Goal: Information Seeking & Learning: Learn about a topic

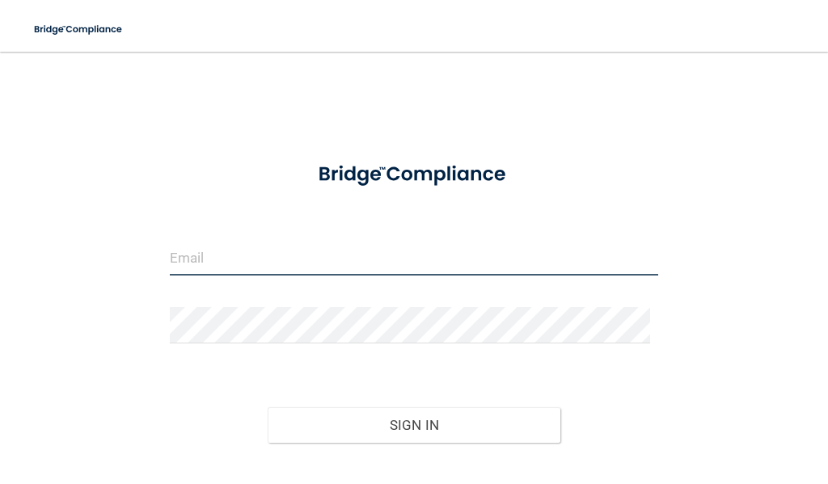
click at [261, 263] on input "email" at bounding box center [414, 257] width 488 height 36
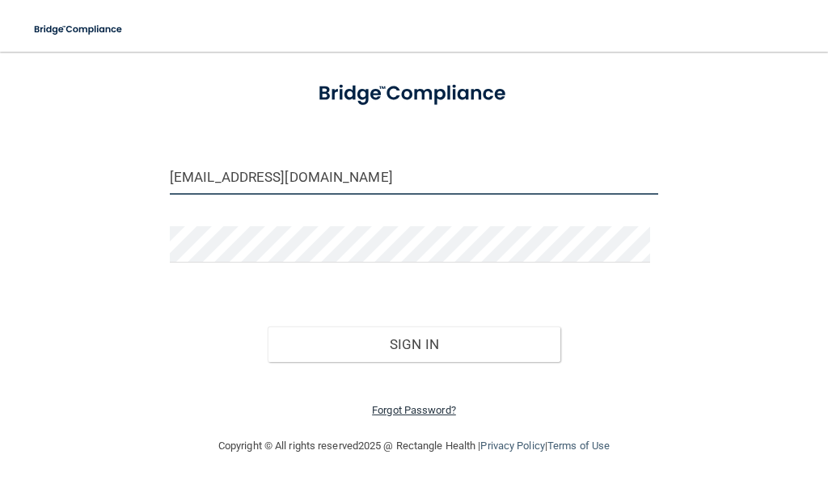
type input "[EMAIL_ADDRESS][DOMAIN_NAME]"
click at [431, 413] on link "Forgot Password?" at bounding box center [414, 410] width 84 height 12
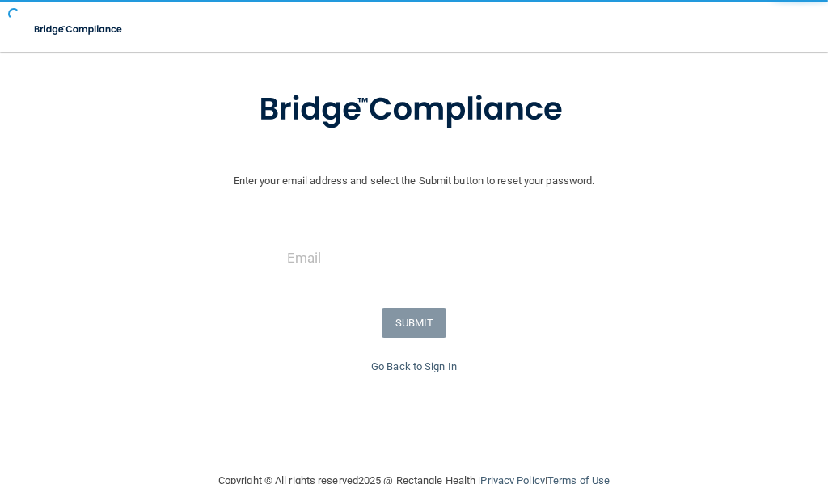
scroll to position [116, 0]
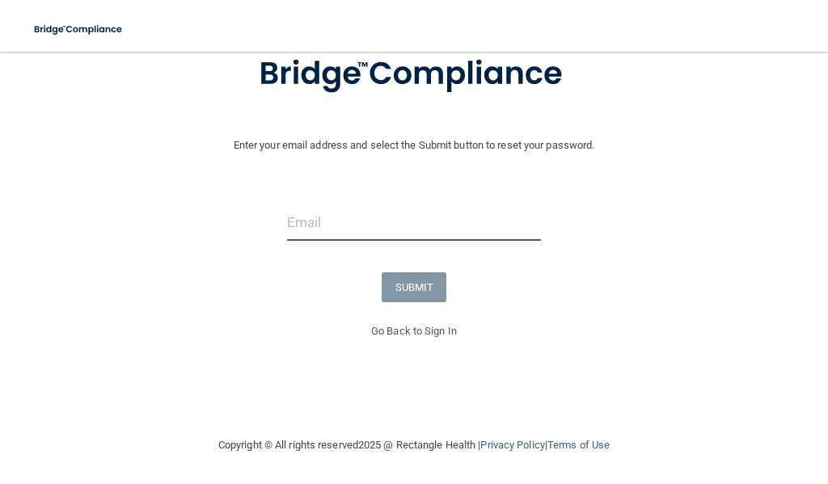
click at [358, 218] on input "email" at bounding box center [414, 223] width 255 height 36
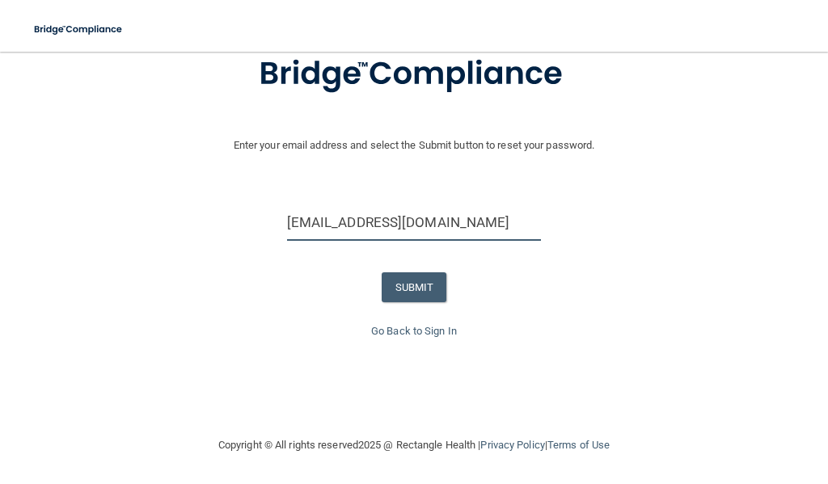
click at [322, 228] on input "ematte@ofsi.org" at bounding box center [414, 223] width 255 height 36
click at [323, 228] on input "ematte@ofsi.org" at bounding box center [414, 223] width 255 height 36
type input "[EMAIL_ADDRESS][DOMAIN_NAME]"
click at [414, 292] on button "SUBMIT" at bounding box center [414, 287] width 65 height 30
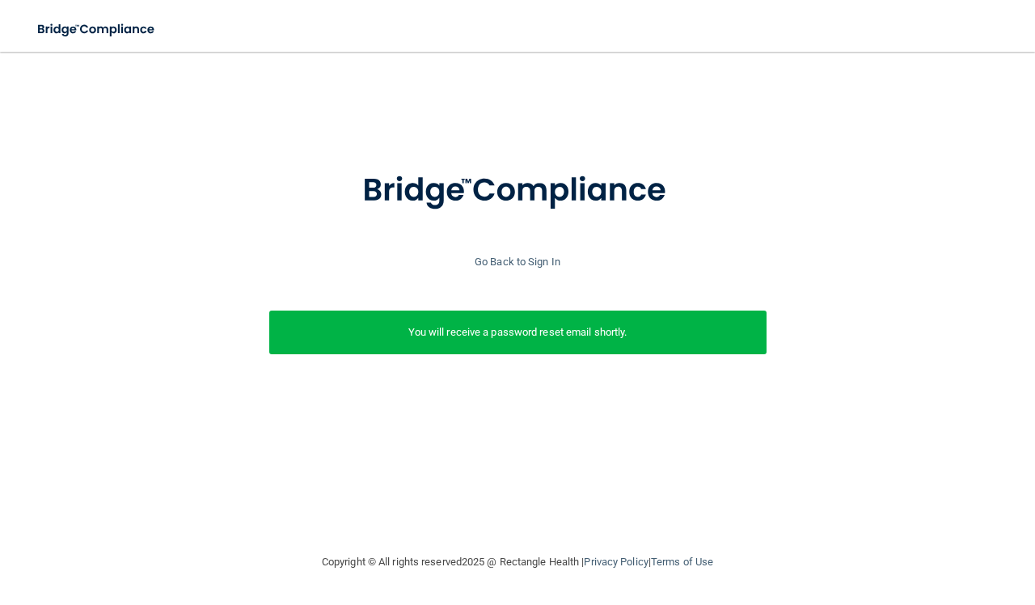
scroll to position [0, 0]
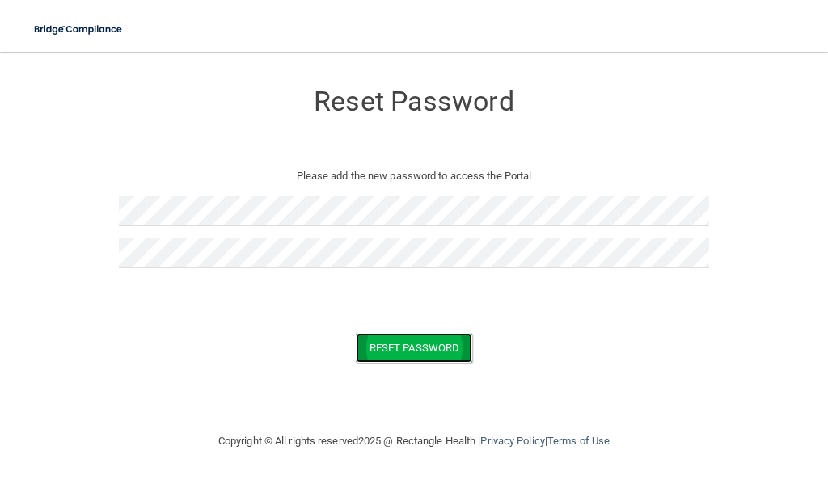
click at [445, 343] on button "Reset Password" at bounding box center [414, 348] width 116 height 30
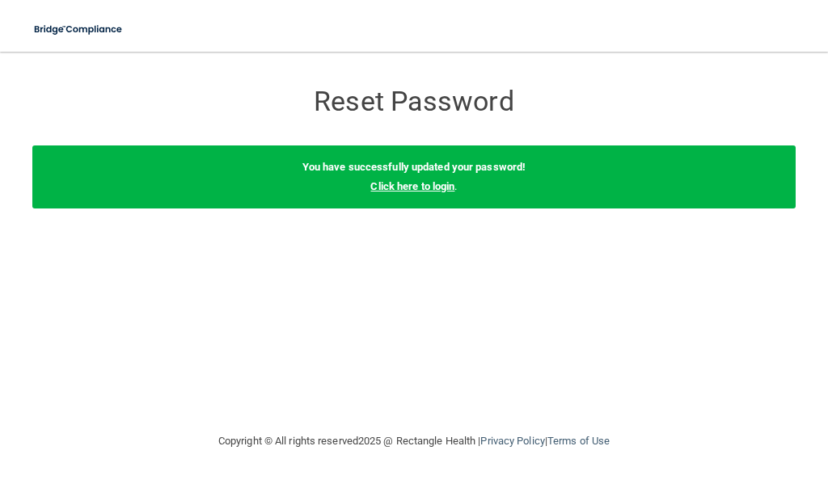
click at [441, 188] on link "Click here to login" at bounding box center [412, 186] width 84 height 12
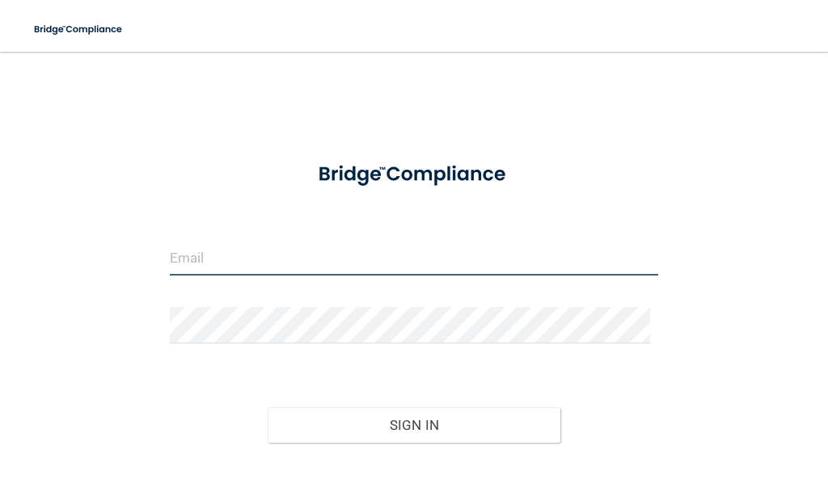
click at [325, 268] on input "email" at bounding box center [414, 257] width 488 height 36
click at [211, 255] on input "ematte@ofsi.org" at bounding box center [414, 257] width 488 height 36
type input "[EMAIL_ADDRESS][DOMAIN_NAME]"
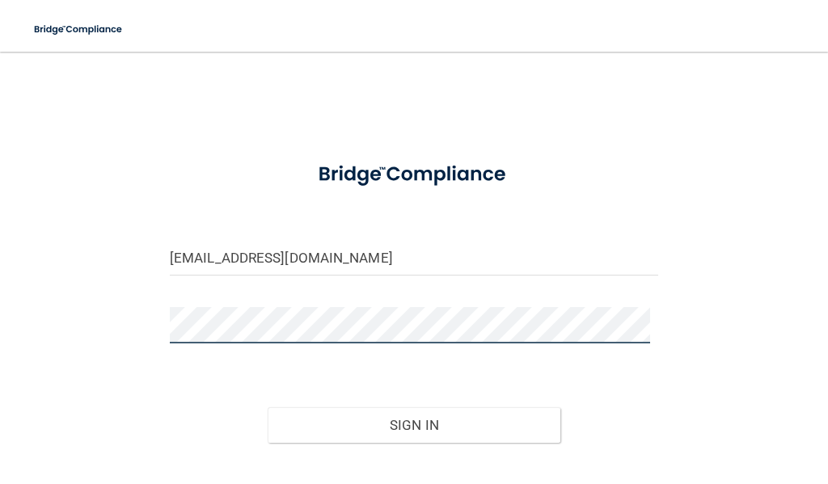
click at [268, 407] on button "Sign In" at bounding box center [414, 425] width 293 height 36
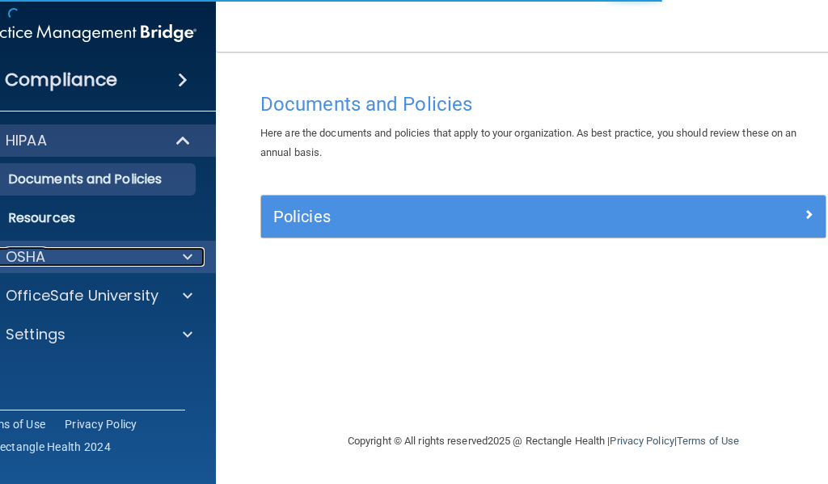
click at [133, 266] on div "OSHA" at bounding box center [64, 256] width 200 height 19
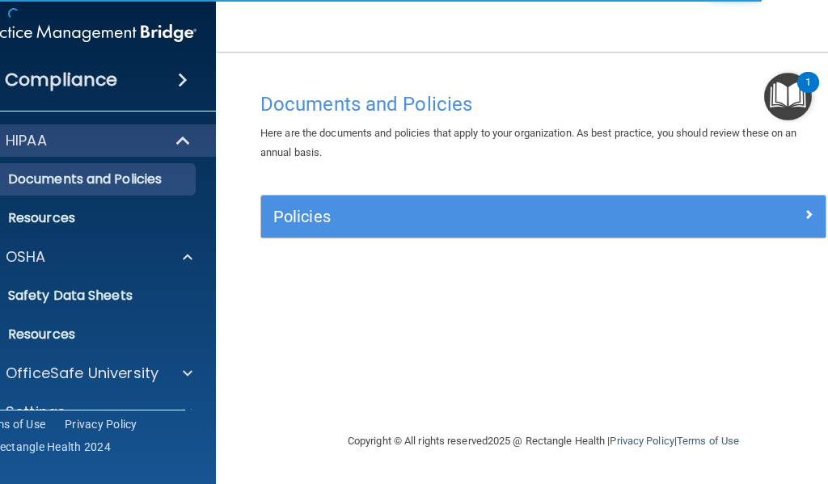
click at [99, 152] on div "HIPAA" at bounding box center [86, 140] width 259 height 32
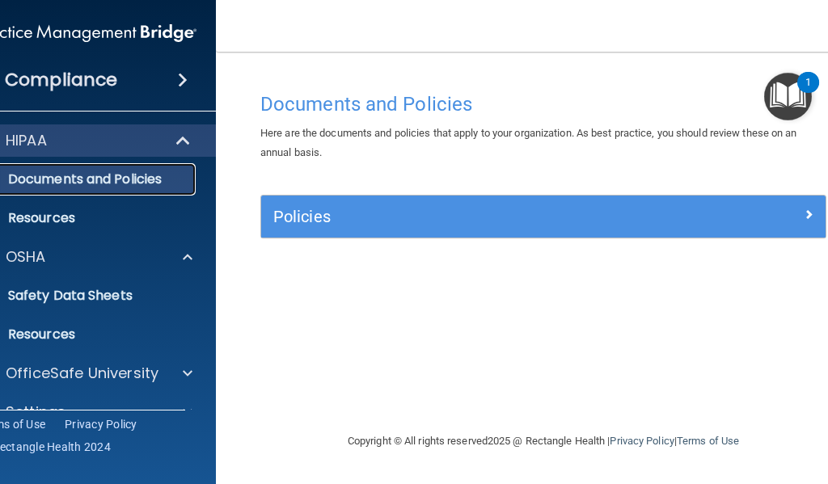
click at [106, 187] on p "Documents and Policies" at bounding box center [78, 179] width 221 height 16
click at [116, 133] on div "HIPAA" at bounding box center [64, 140] width 200 height 19
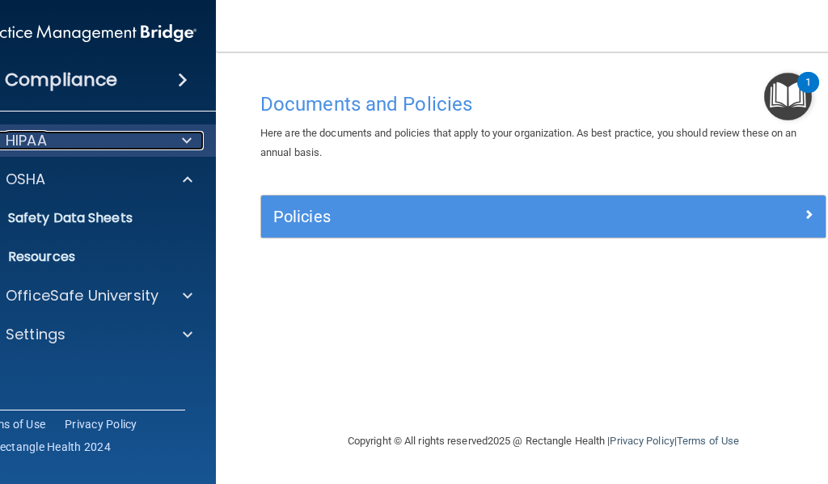
click at [191, 139] on span at bounding box center [187, 140] width 10 height 19
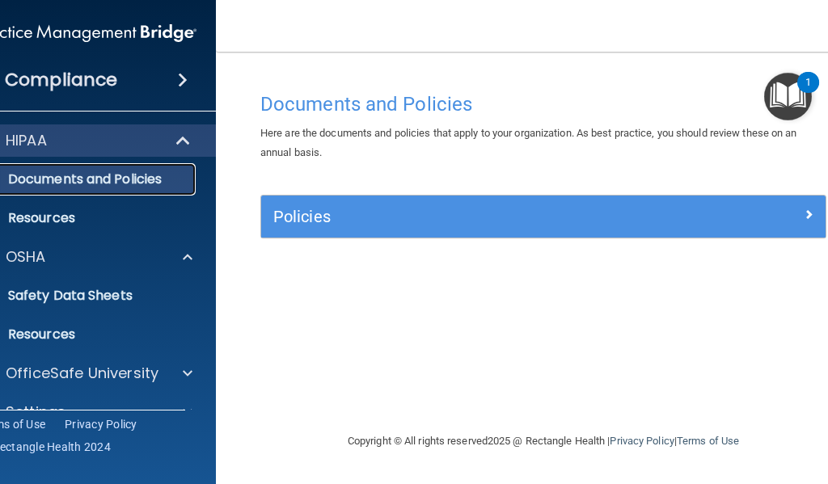
click at [158, 174] on p "Documents and Policies" at bounding box center [78, 179] width 221 height 16
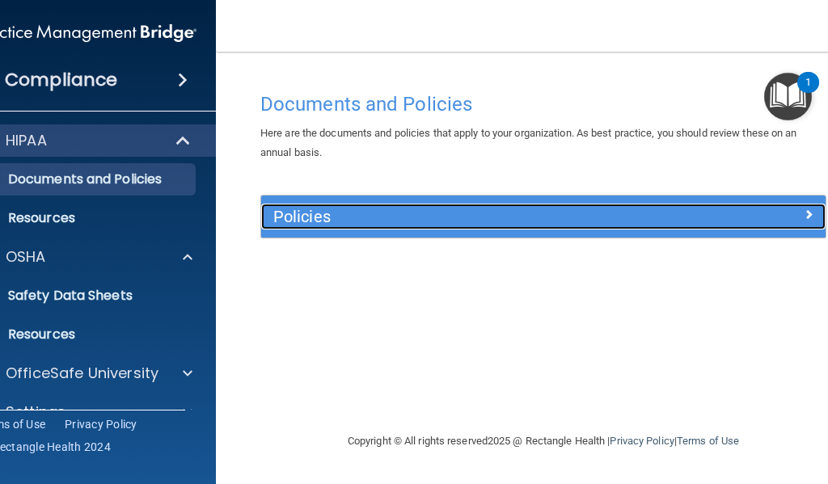
click at [643, 214] on h5 "Policies" at bounding box center [472, 217] width 399 height 18
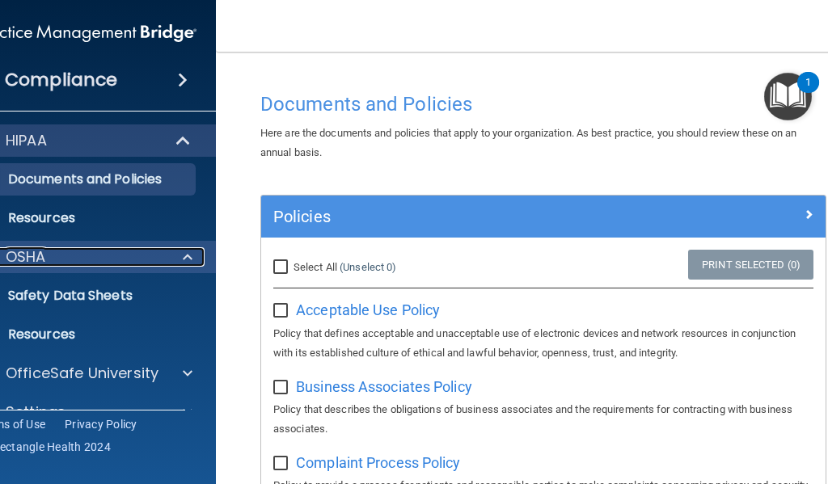
click at [75, 256] on div "OSHA" at bounding box center [64, 256] width 200 height 19
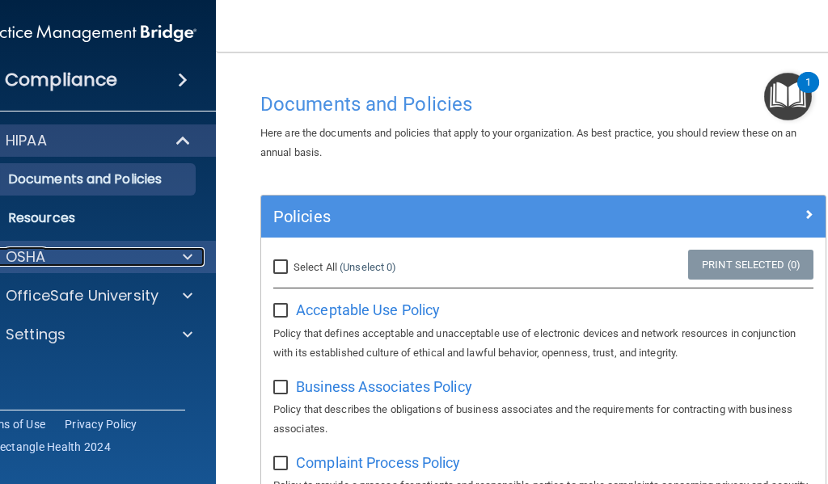
click at [75, 256] on div "OSHA" at bounding box center [64, 256] width 200 height 19
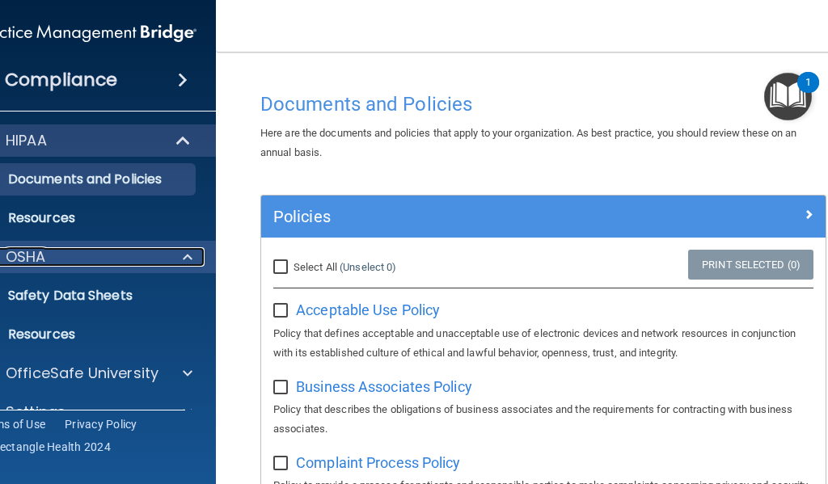
click at [75, 256] on div "OSHA" at bounding box center [64, 256] width 200 height 19
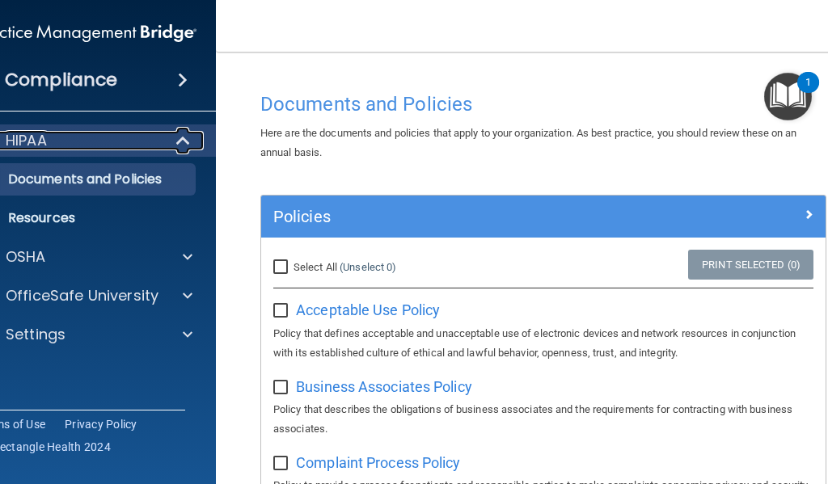
click at [78, 139] on div "HIPAA" at bounding box center [64, 140] width 200 height 19
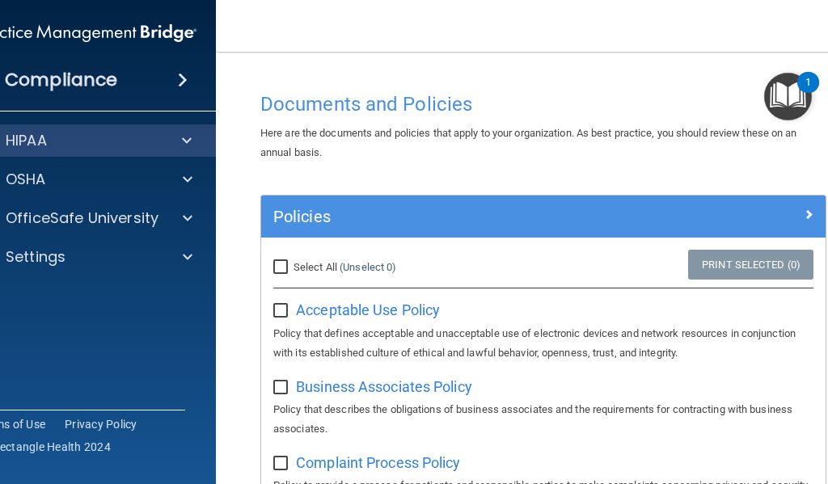
click at [82, 29] on img at bounding box center [87, 33] width 220 height 32
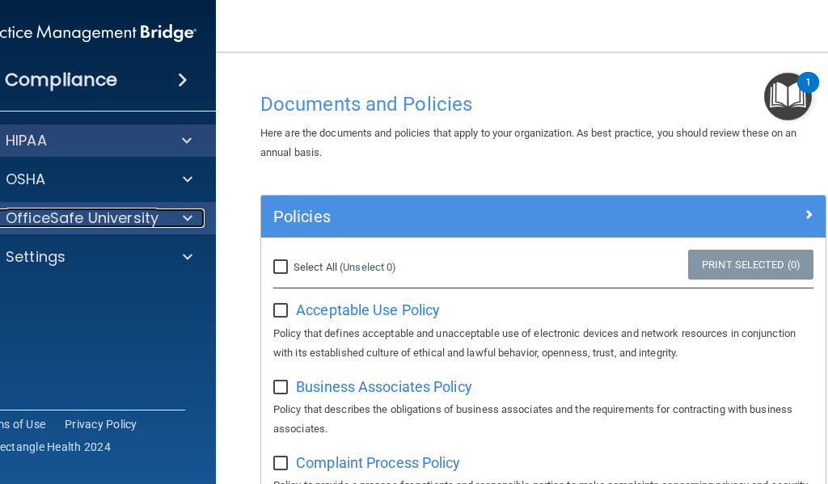
click at [70, 221] on p "OfficeSafe University" at bounding box center [82, 218] width 153 height 19
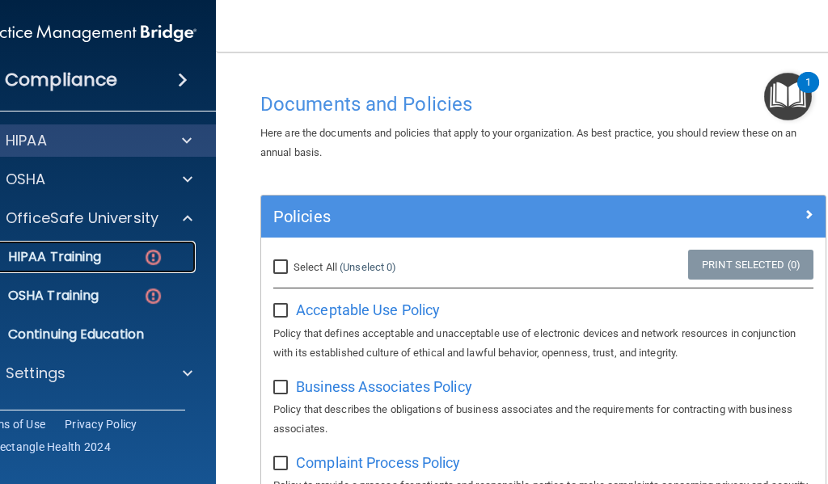
click at [70, 254] on p "HIPAA Training" at bounding box center [34, 257] width 133 height 16
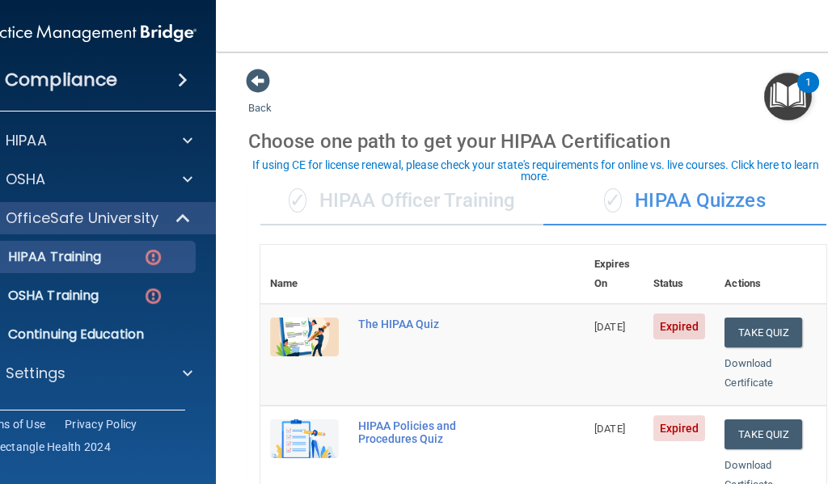
click at [480, 202] on div "✓ HIPAA Officer Training" at bounding box center [401, 201] width 283 height 48
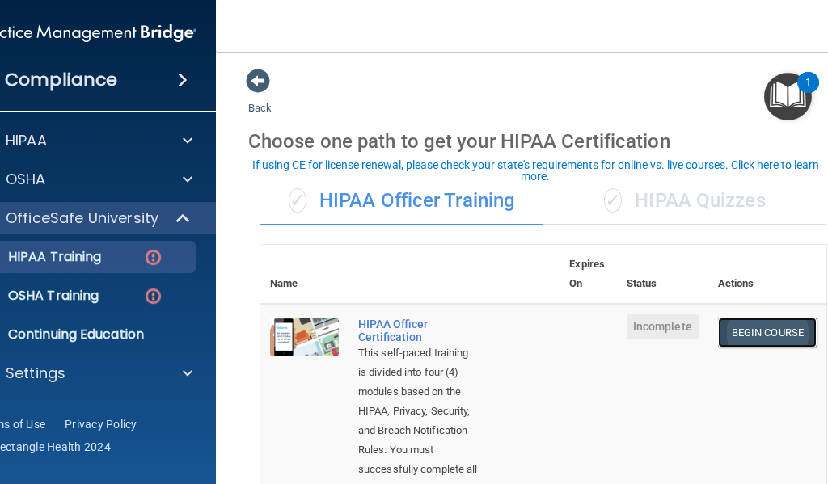
click at [796, 332] on link "Begin Course" at bounding box center [767, 333] width 99 height 30
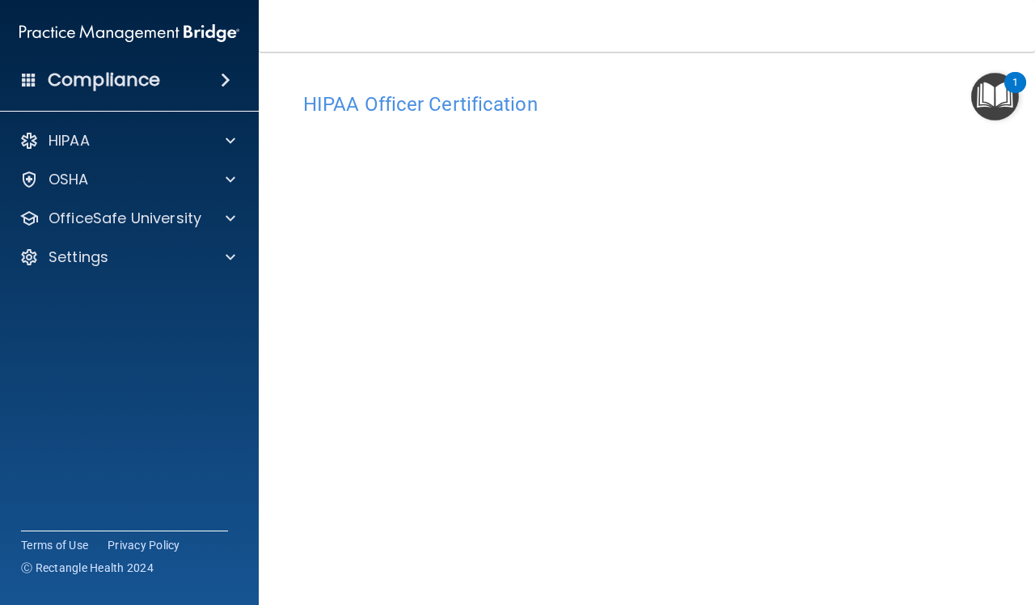
click at [827, 86] on div "1" at bounding box center [1015, 82] width 22 height 21
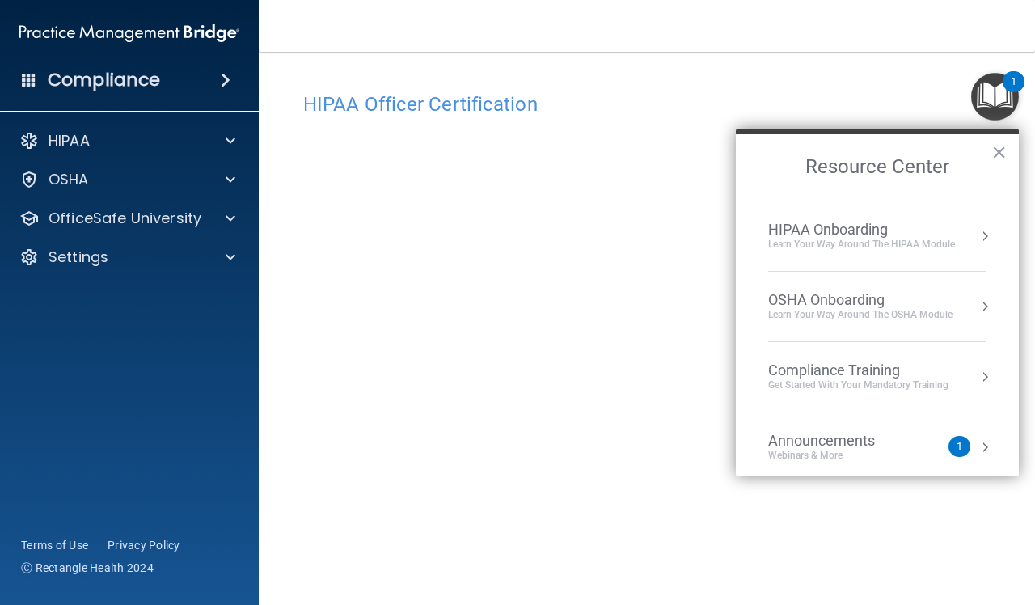
click at [827, 86] on div "1" at bounding box center [1013, 81] width 22 height 21
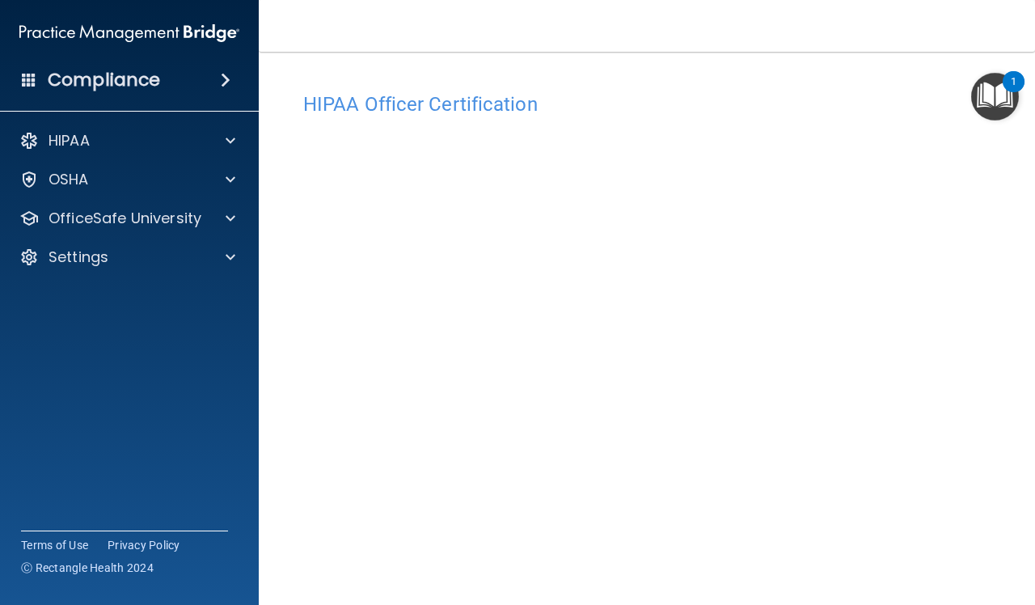
click at [827, 86] on div "1" at bounding box center [1013, 81] width 22 height 21
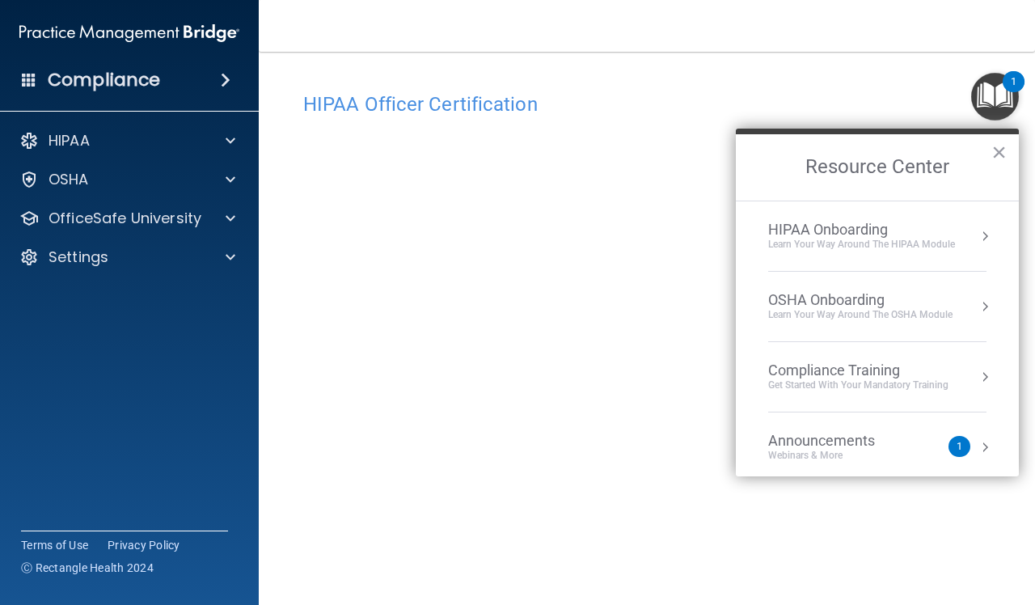
click at [827, 71] on div "HIPAA Officer Certification This course doesn’t expire until . Are you sure you…" at bounding box center [646, 362] width 711 height 588
click at [827, 154] on button "×" at bounding box center [998, 152] width 15 height 26
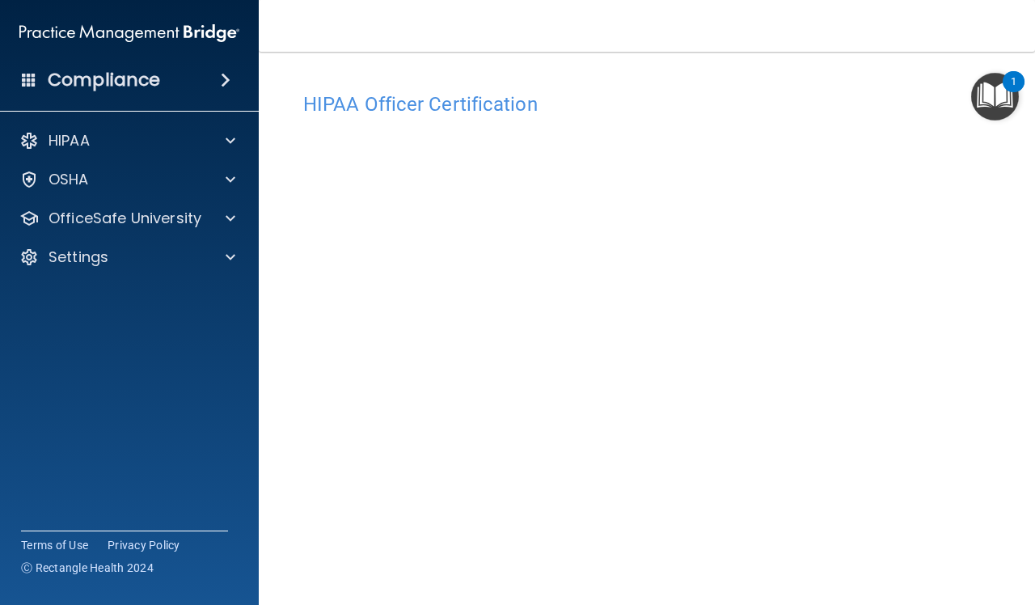
scroll to position [101, 0]
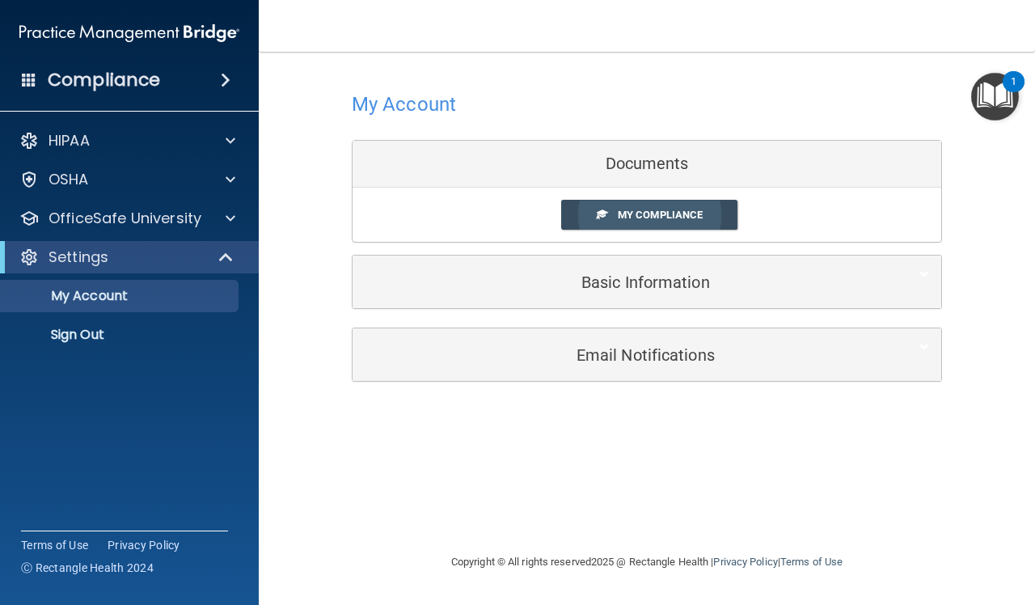
click at [673, 222] on link "My Compliance" at bounding box center [649, 215] width 177 height 30
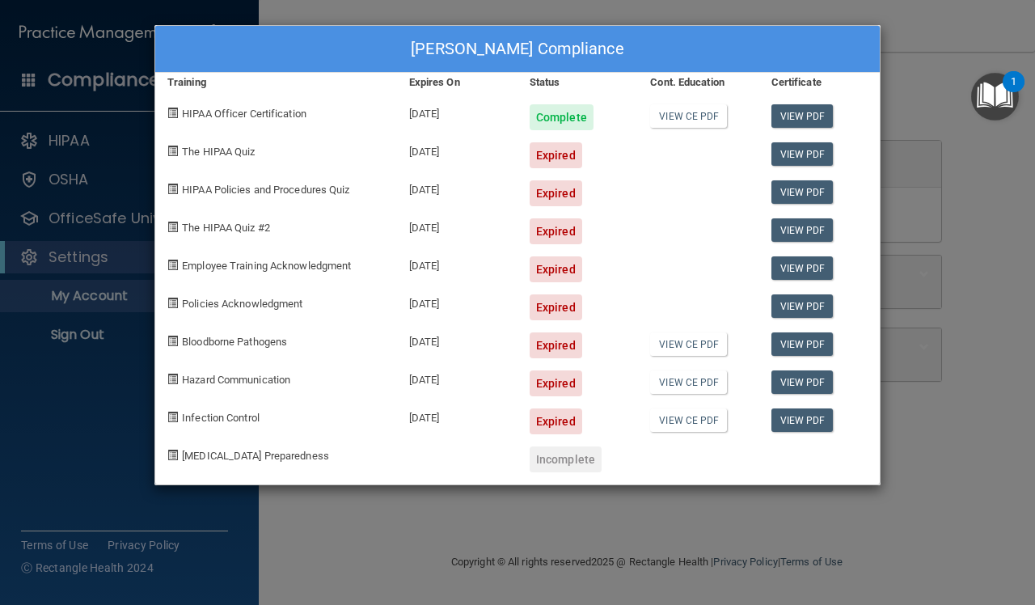
click at [827, 145] on div "[PERSON_NAME] Compliance Training Expires On Status Cont. Education Certificate…" at bounding box center [517, 302] width 1035 height 605
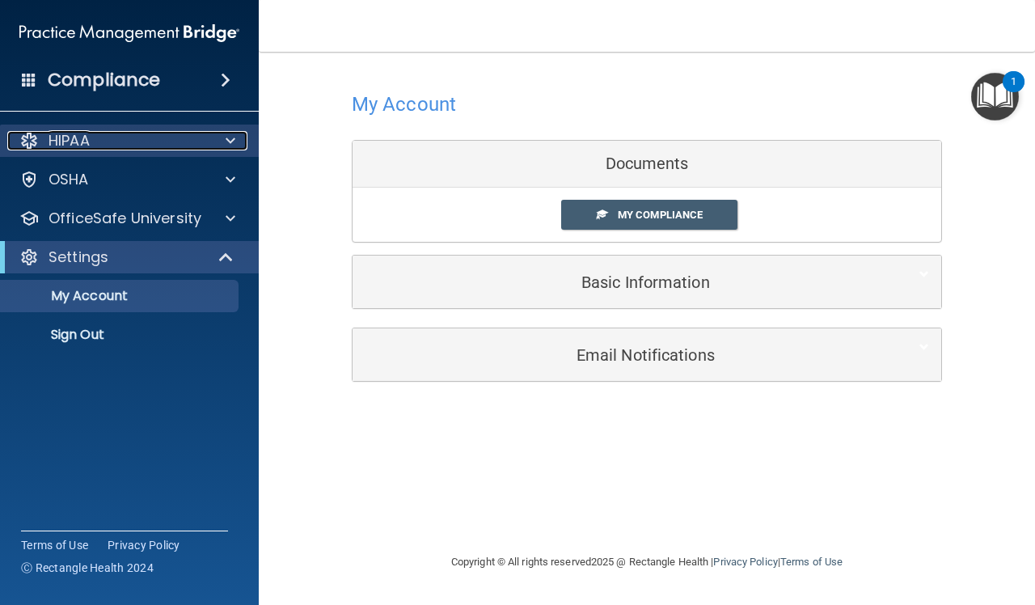
click at [112, 150] on div "HIPAA" at bounding box center [107, 140] width 200 height 19
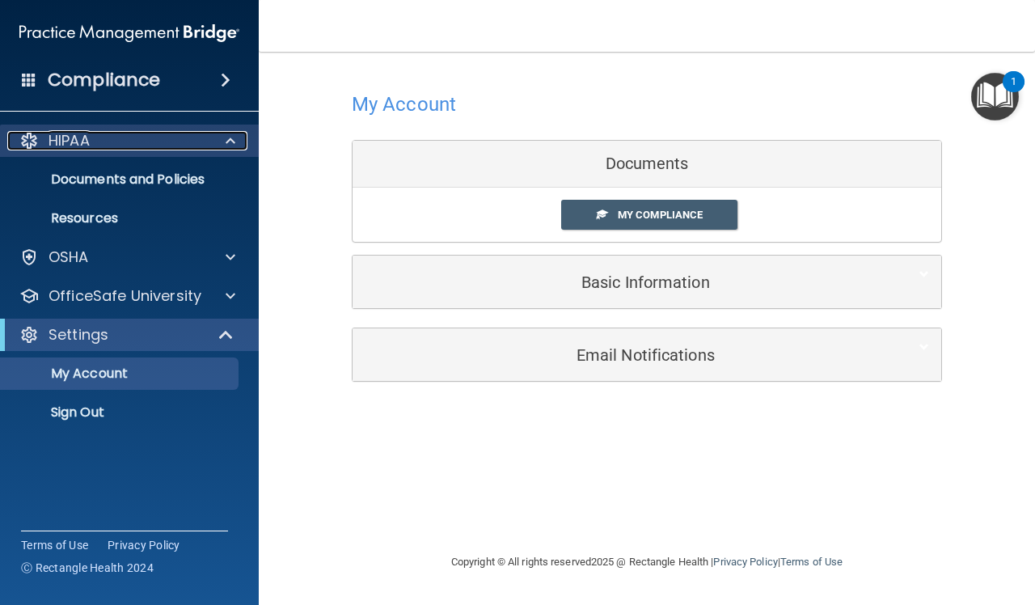
click at [127, 137] on div "HIPAA" at bounding box center [107, 140] width 200 height 19
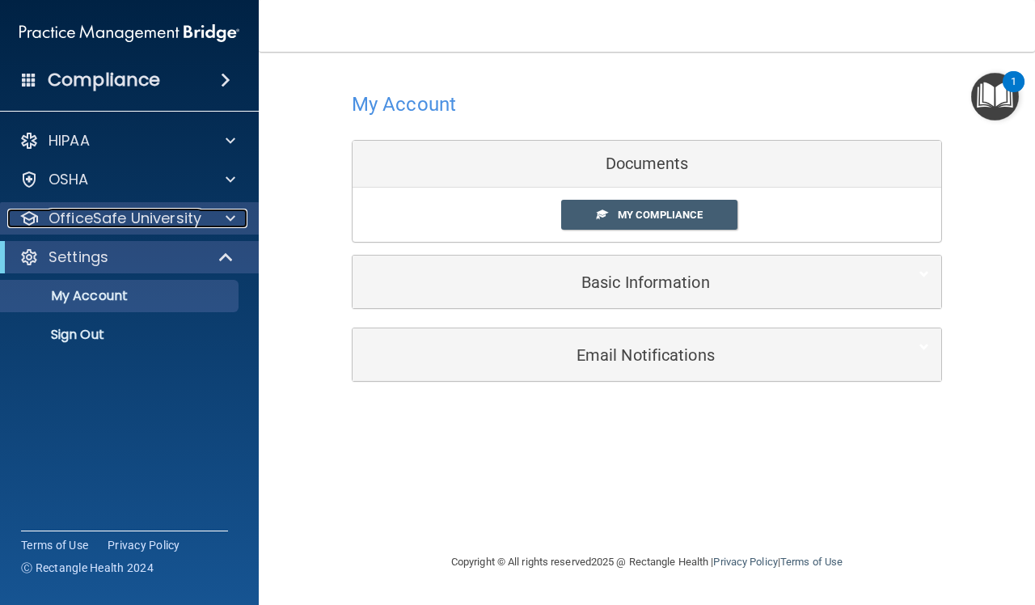
click at [163, 222] on p "OfficeSafe University" at bounding box center [124, 218] width 153 height 19
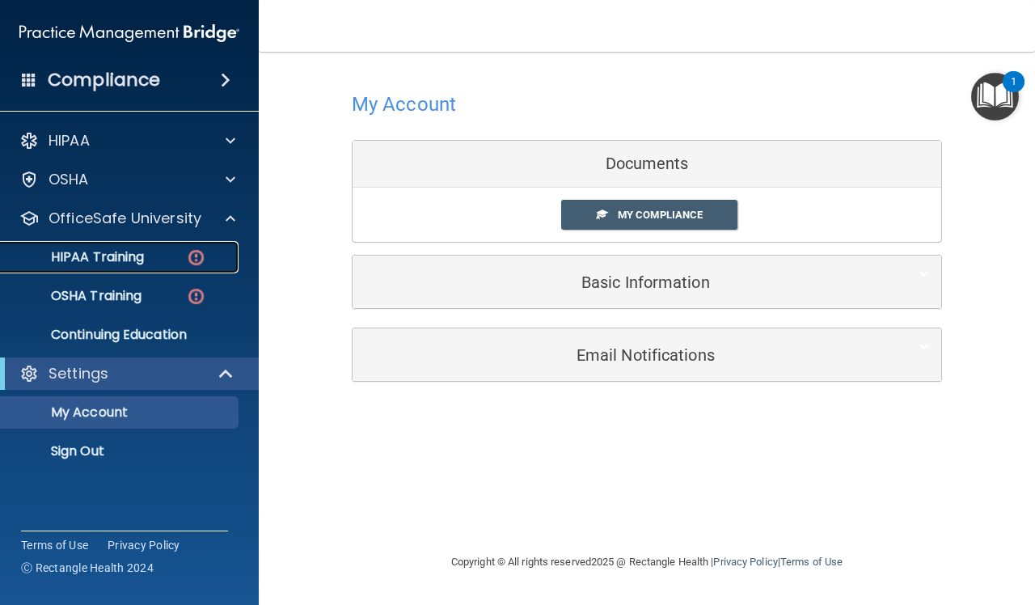
click at [160, 252] on div "HIPAA Training" at bounding box center [121, 257] width 221 height 16
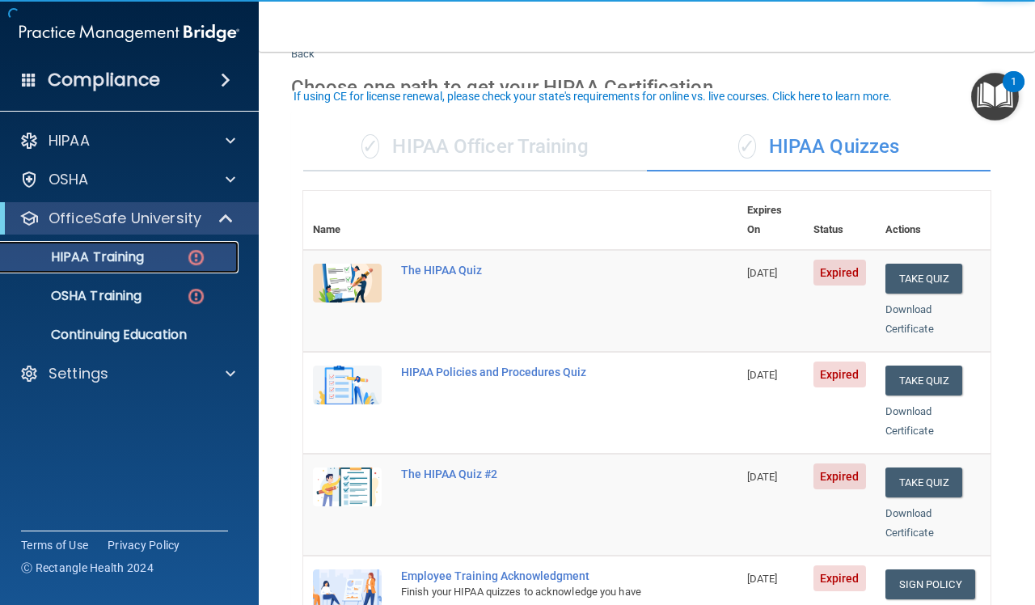
scroll to position [101, 0]
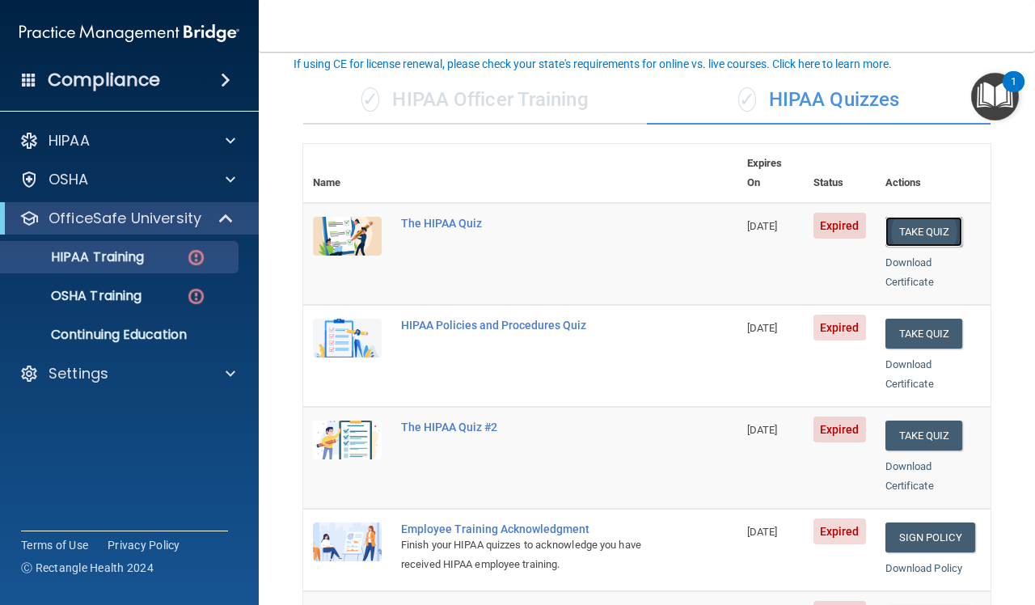
click at [827, 217] on button "Take Quiz" at bounding box center [924, 232] width 78 height 30
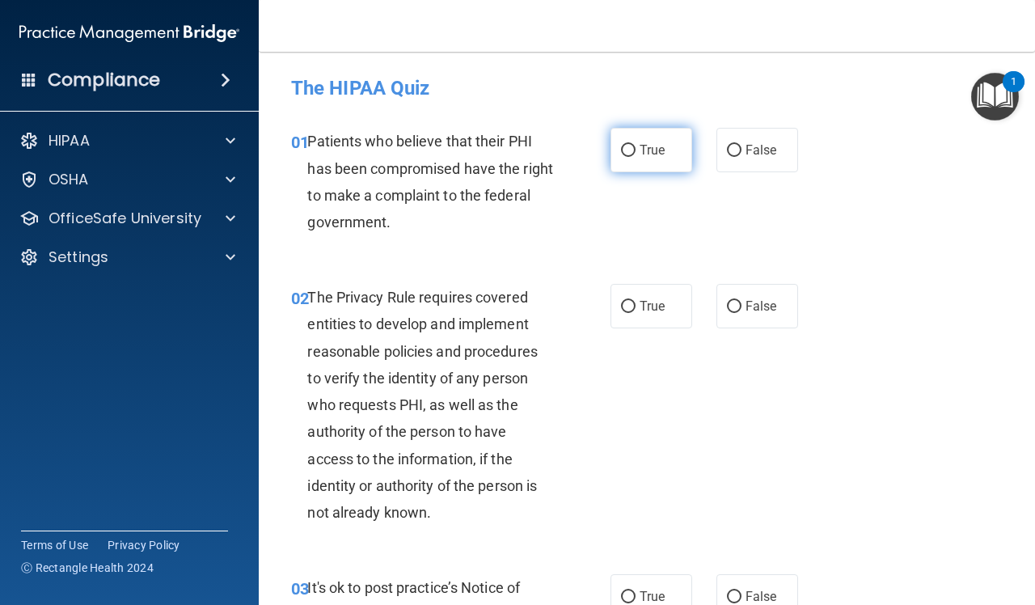
click at [622, 155] on input "True" at bounding box center [628, 151] width 15 height 12
radio input "true"
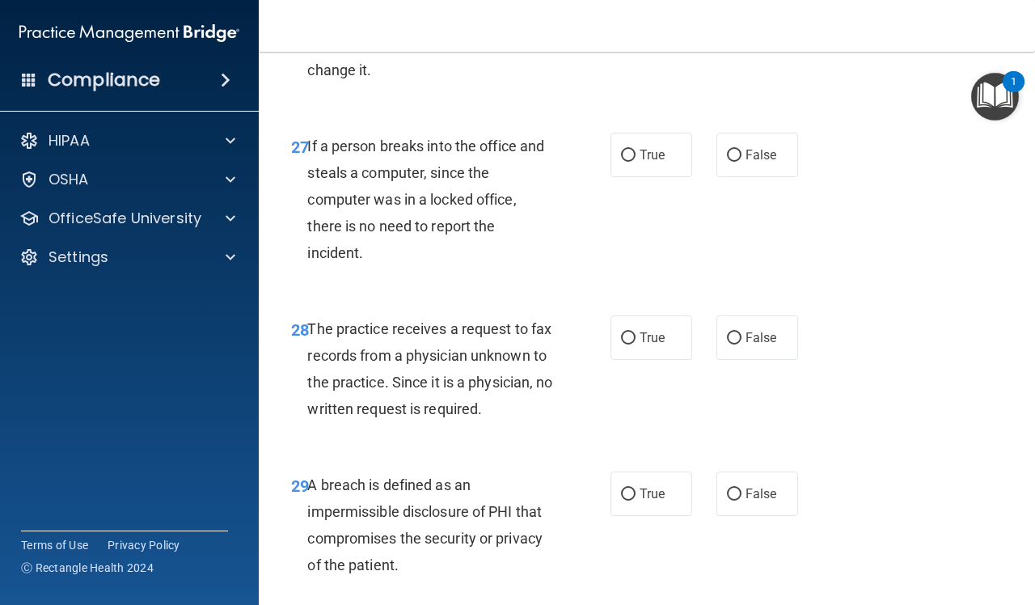
scroll to position [4717, 0]
